Goal: Transaction & Acquisition: Purchase product/service

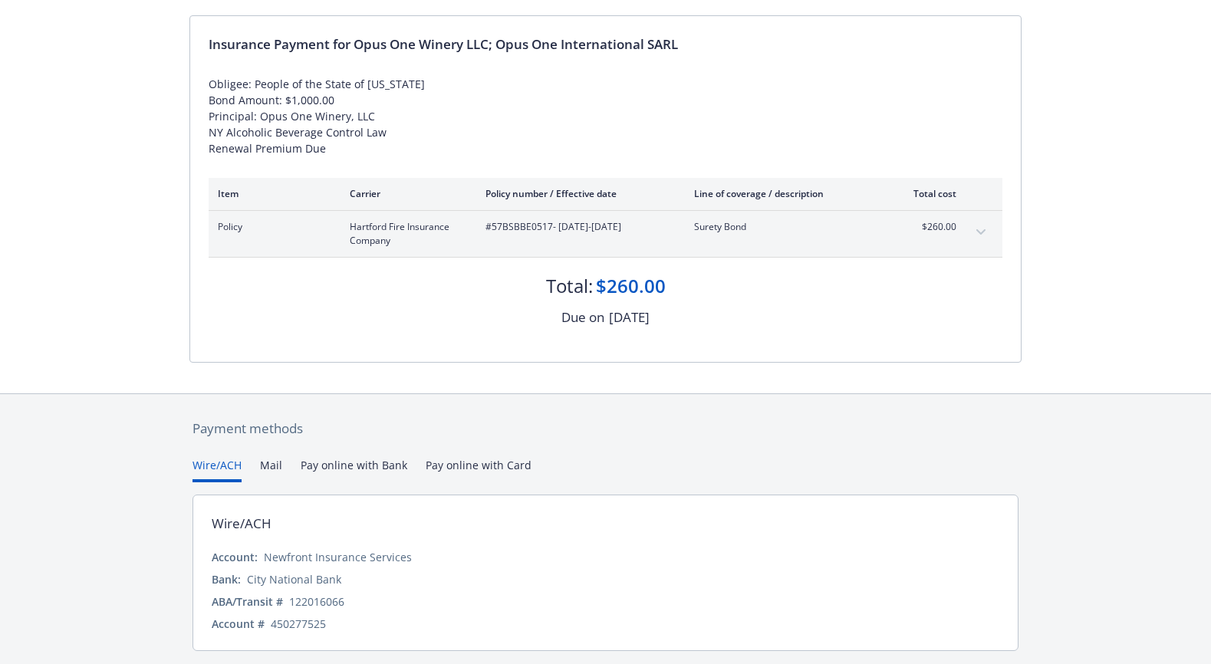
scroll to position [153, 0]
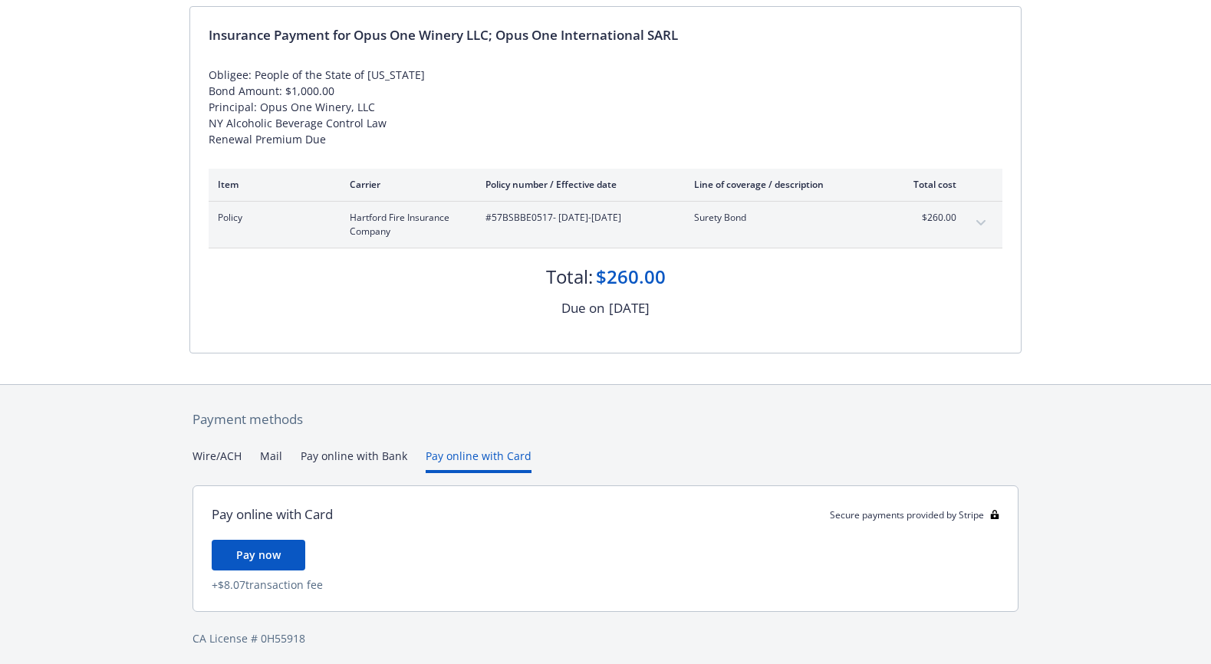
click at [440, 455] on button "Pay online with Card" at bounding box center [479, 460] width 106 height 25
